Goal: Navigation & Orientation: Find specific page/section

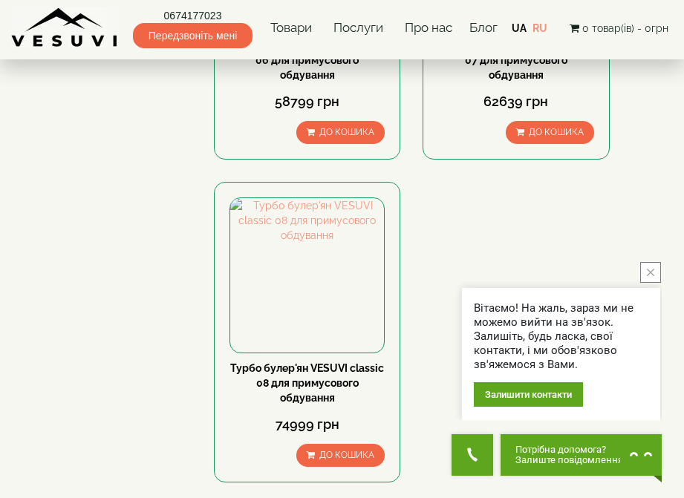
scroll to position [1413, 0]
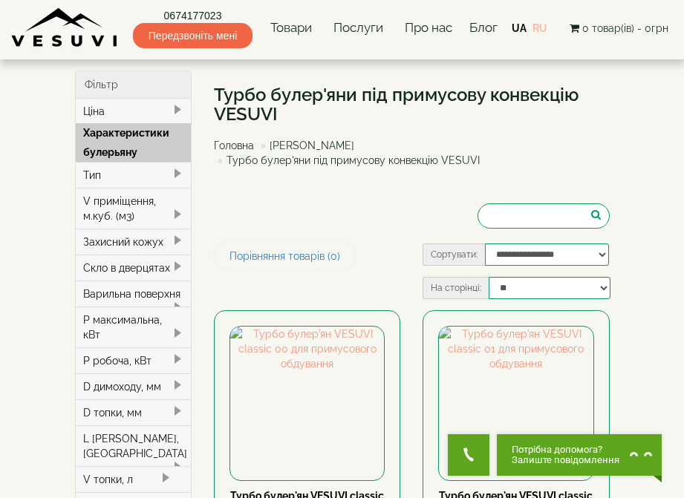
click at [544, 27] on link "RU" at bounding box center [540, 28] width 15 height 12
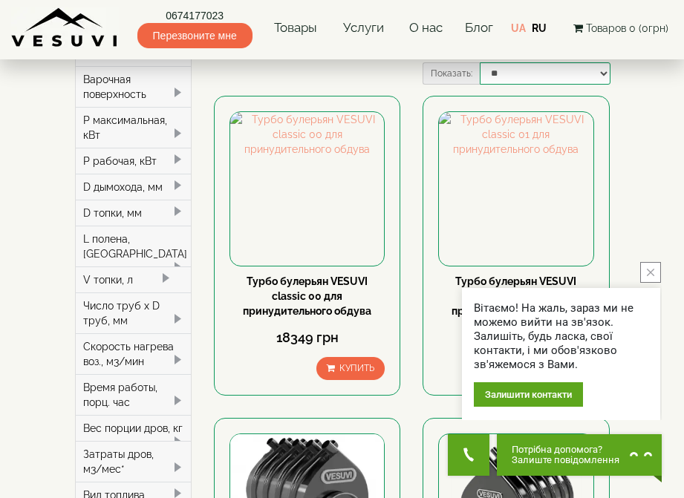
scroll to position [265, 0]
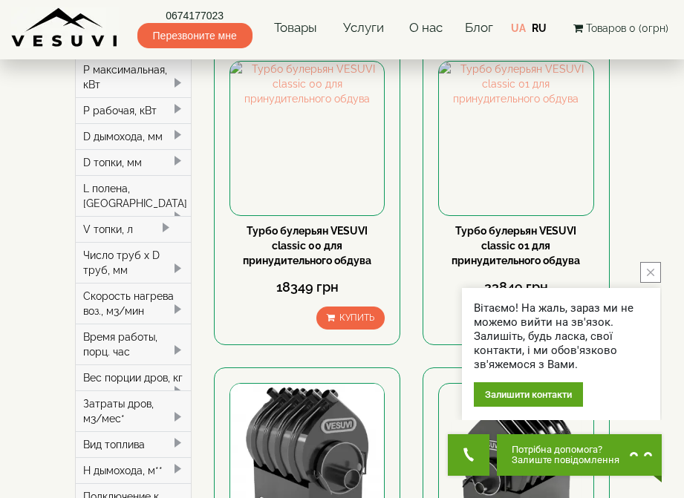
click at [646, 270] on button "close button" at bounding box center [650, 272] width 21 height 21
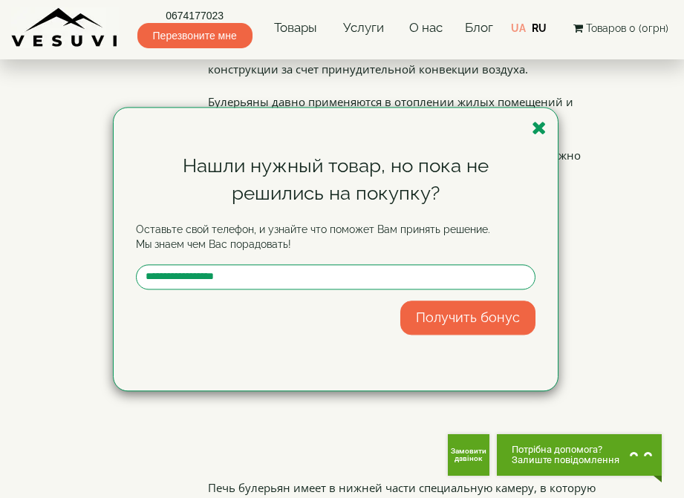
scroll to position [1984, 0]
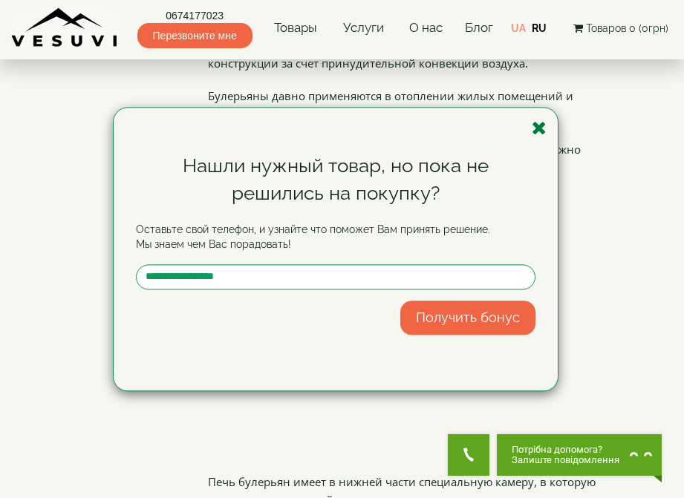
click at [538, 124] on icon "button" at bounding box center [539, 128] width 15 height 19
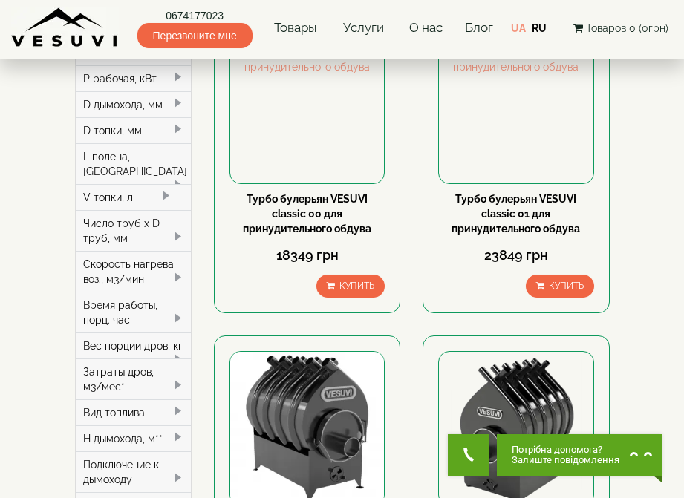
scroll to position [247, 0]
